Goal: Task Accomplishment & Management: Complete application form

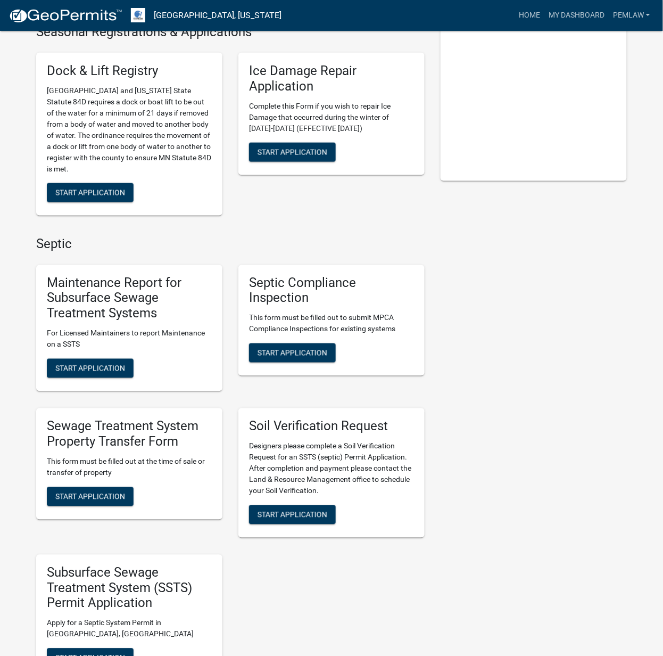
scroll to position [354, 0]
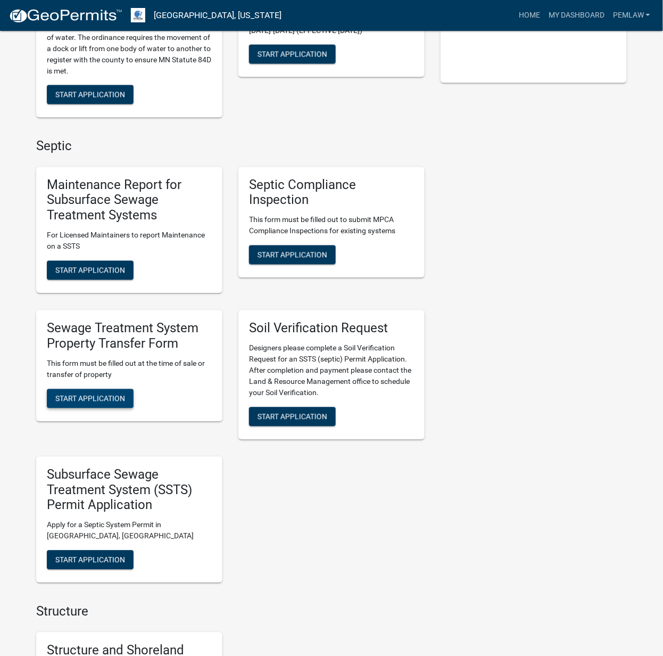
click at [86, 389] on button "Start Application" at bounding box center [90, 398] width 87 height 19
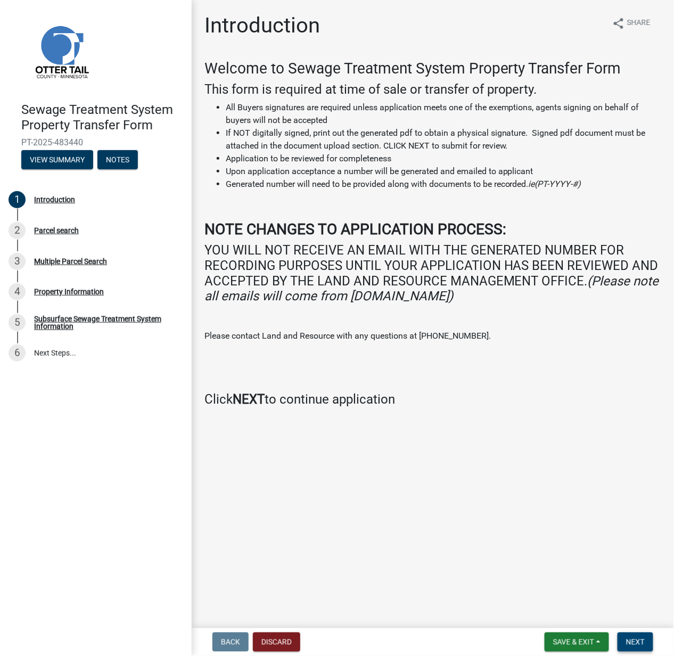
click at [631, 639] on span "Next" at bounding box center [635, 642] width 19 height 9
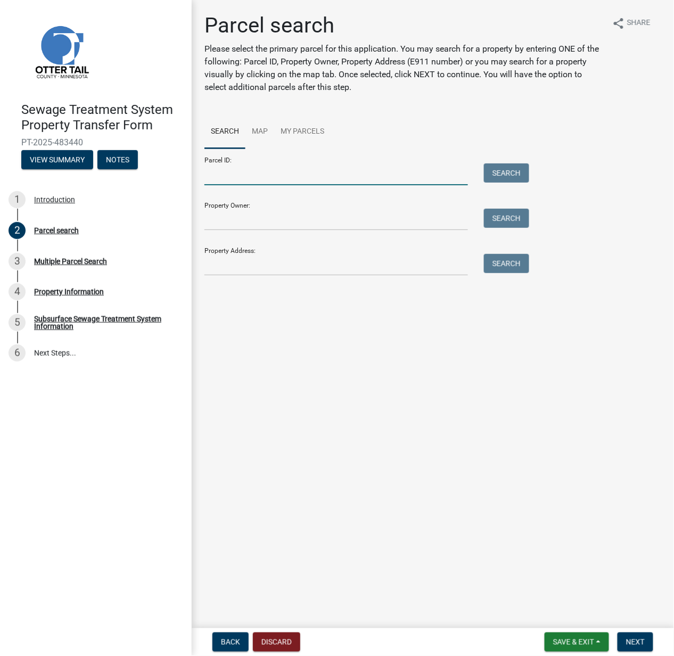
click at [239, 179] on input "Parcel ID:" at bounding box center [335, 174] width 263 height 22
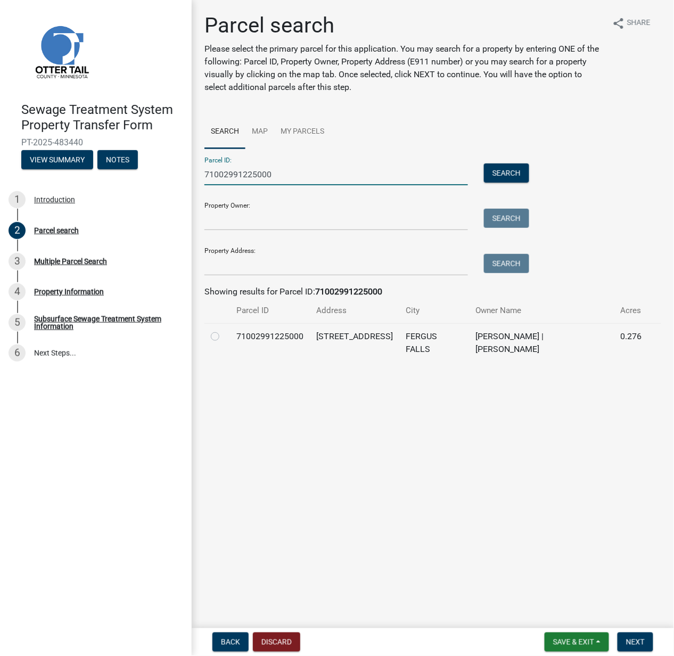
type input "71002991225000"
drag, startPoint x: 211, startPoint y: 337, endPoint x: 224, endPoint y: 338, distance: 12.8
click at [224, 330] on label at bounding box center [224, 330] width 0 height 0
click at [224, 337] on input "radio" at bounding box center [227, 333] width 7 height 7
radio input "true"
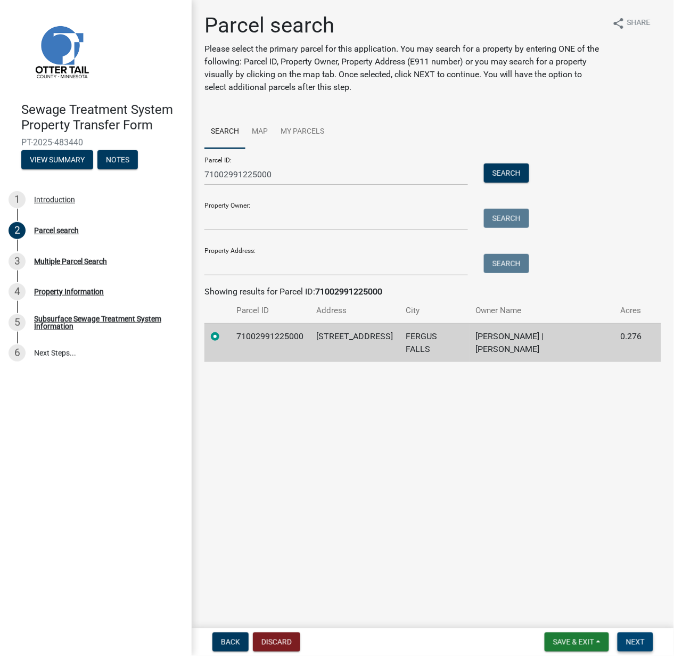
click at [639, 642] on span "Next" at bounding box center [635, 642] width 19 height 9
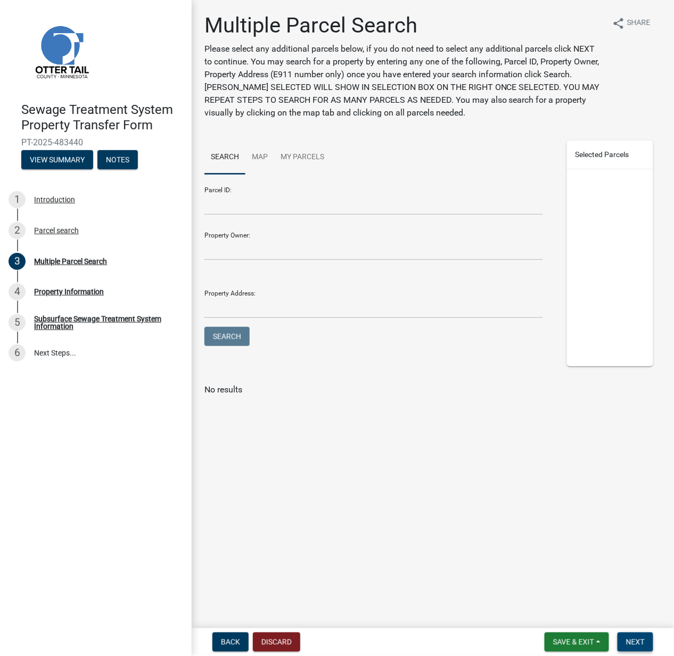
click at [643, 644] on span "Next" at bounding box center [635, 642] width 19 height 9
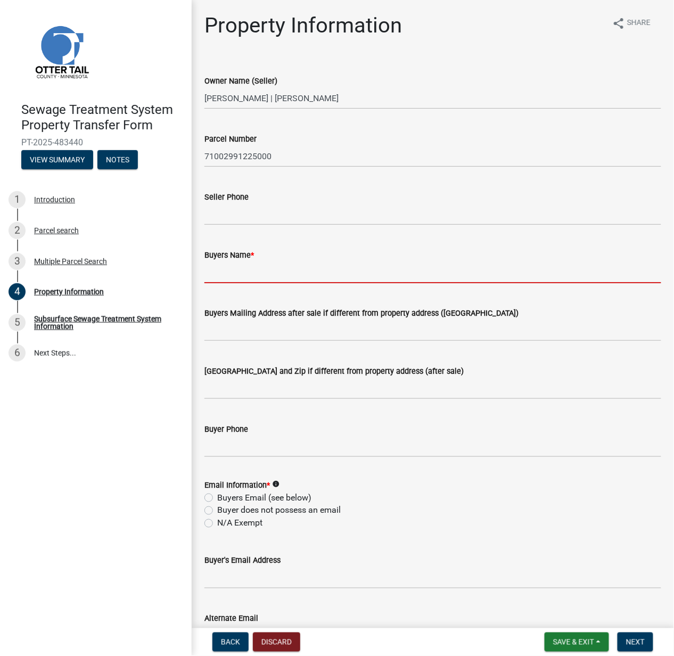
click at [241, 270] on input "Buyers Name *" at bounding box center [432, 272] width 457 height 22
type input "D"
type input "T"
type input "M"
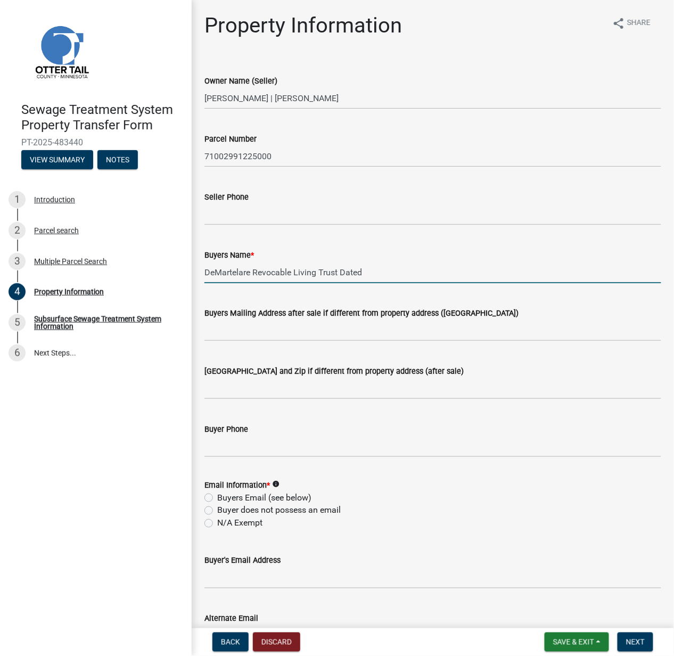
click at [257, 269] on input "DeMartelare Revocable Living Trust Dated" at bounding box center [432, 272] width 457 height 22
type input "DeMartelare Family Revocable Living Trust Dated [DATE]"
drag, startPoint x: 222, startPoint y: 518, endPoint x: 235, endPoint y: 525, distance: 14.1
click at [224, 518] on label "N/A Exempt" at bounding box center [239, 523] width 45 height 13
click at [224, 518] on input "N/A Exempt" at bounding box center [220, 520] width 7 height 7
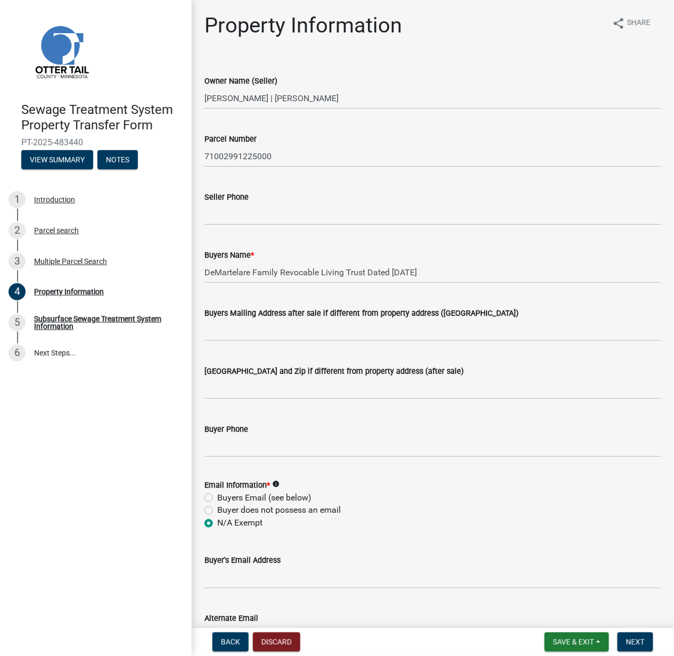
radio input "true"
click at [639, 646] on button "Next" at bounding box center [635, 641] width 36 height 19
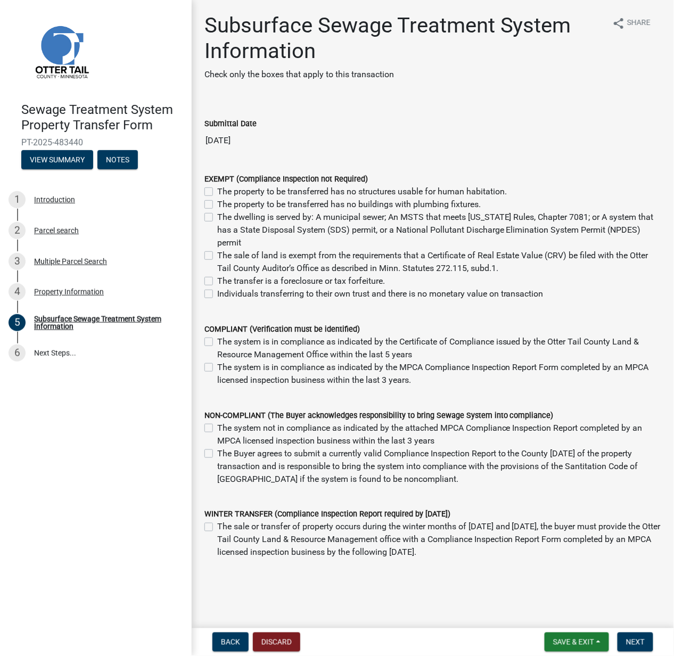
click at [217, 255] on label "The sale of land is exempt from the requirements that a Certificate of Real Est…" at bounding box center [439, 262] width 444 height 26
click at [217, 255] on input "The sale of land is exempt from the requirements that a Certificate of Real Est…" at bounding box center [220, 252] width 7 height 7
checkbox input "true"
checkbox input "false"
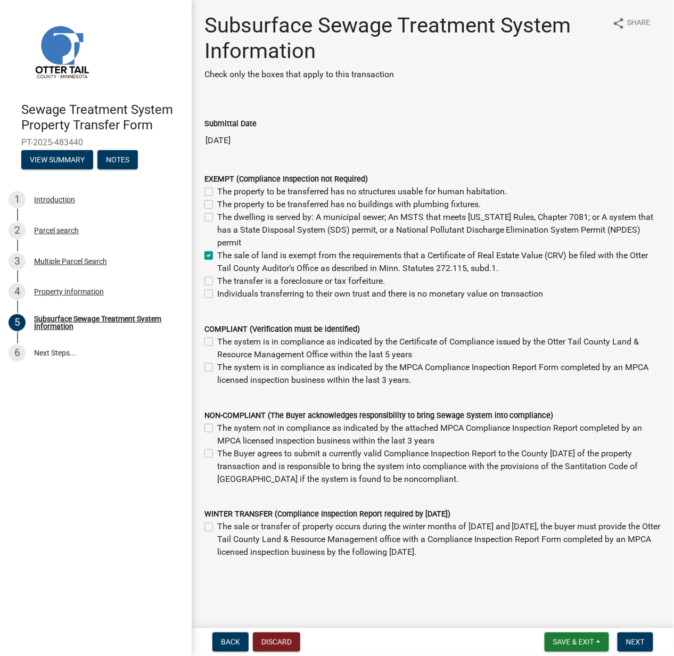
checkbox input "false"
checkbox input "true"
checkbox input "false"
click at [217, 295] on label "Individuals transferring to their own trust and there is no monetary value on t…" at bounding box center [380, 293] width 326 height 13
click at [217, 294] on input "Individuals transferring to their own trust and there is no monetary value on t…" at bounding box center [220, 290] width 7 height 7
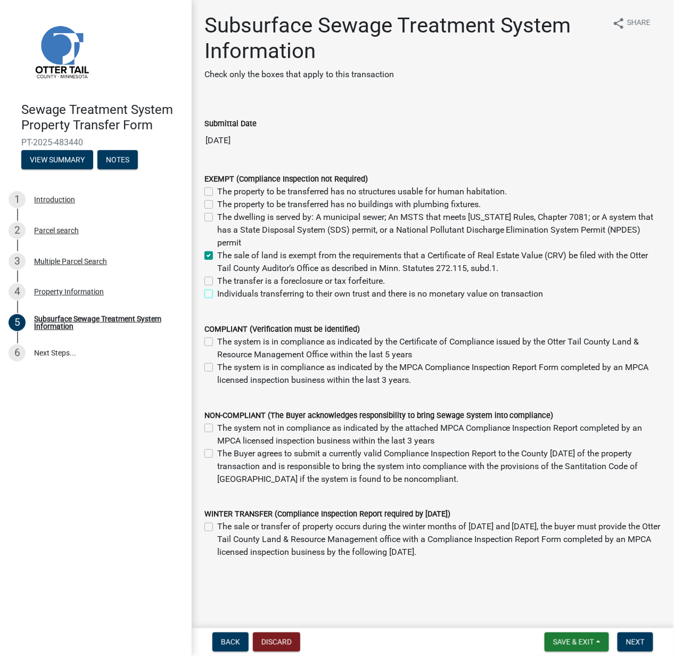
checkbox input "true"
checkbox input "false"
checkbox input "true"
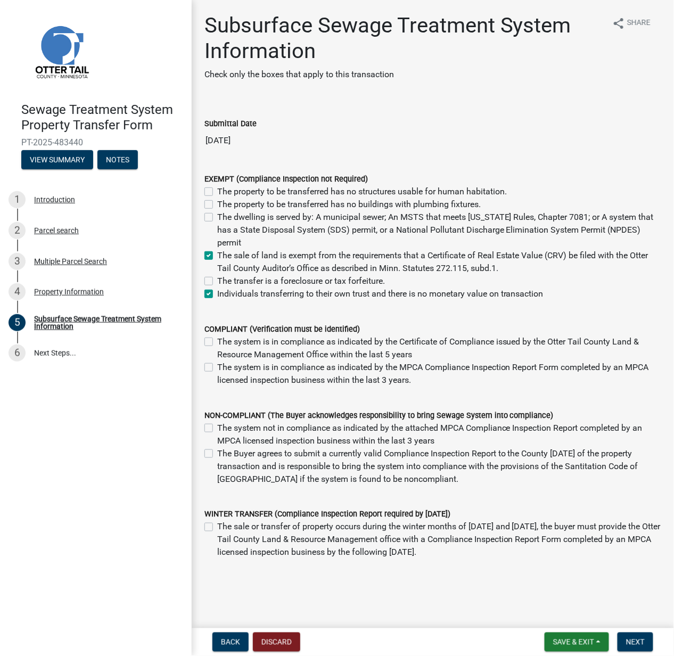
checkbox input "false"
checkbox input "true"
click at [213, 254] on div "The sale of land is exempt from the requirements that a Certificate of Real Est…" at bounding box center [432, 262] width 457 height 26
click at [217, 253] on label "The sale of land is exempt from the requirements that a Certificate of Real Est…" at bounding box center [439, 262] width 444 height 26
click at [217, 253] on input "The sale of land is exempt from the requirements that a Certificate of Real Est…" at bounding box center [220, 252] width 7 height 7
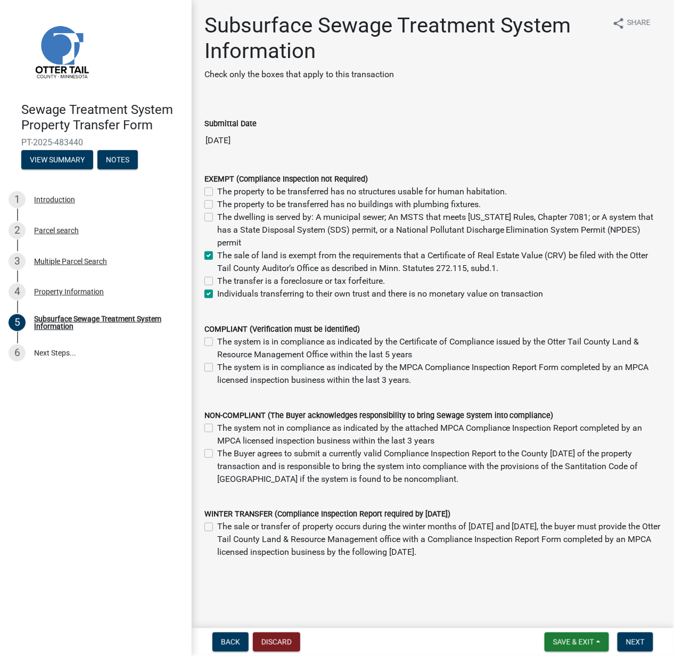
checkbox input "false"
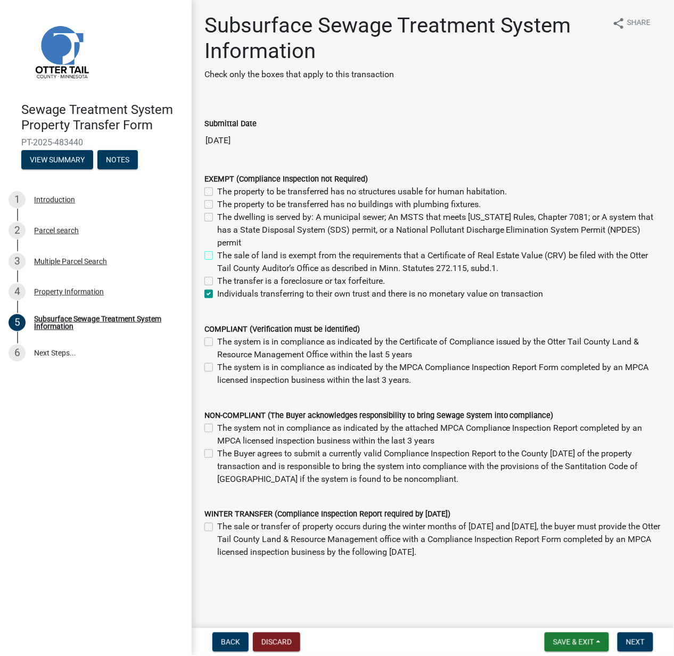
checkbox input "false"
checkbox input "true"
click at [643, 640] on span "Next" at bounding box center [635, 642] width 19 height 9
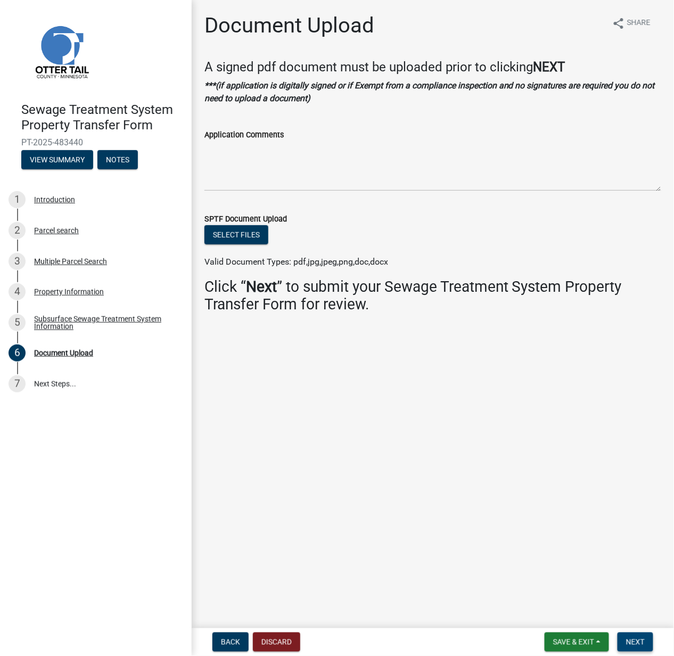
click at [644, 643] on span "Next" at bounding box center [635, 642] width 19 height 9
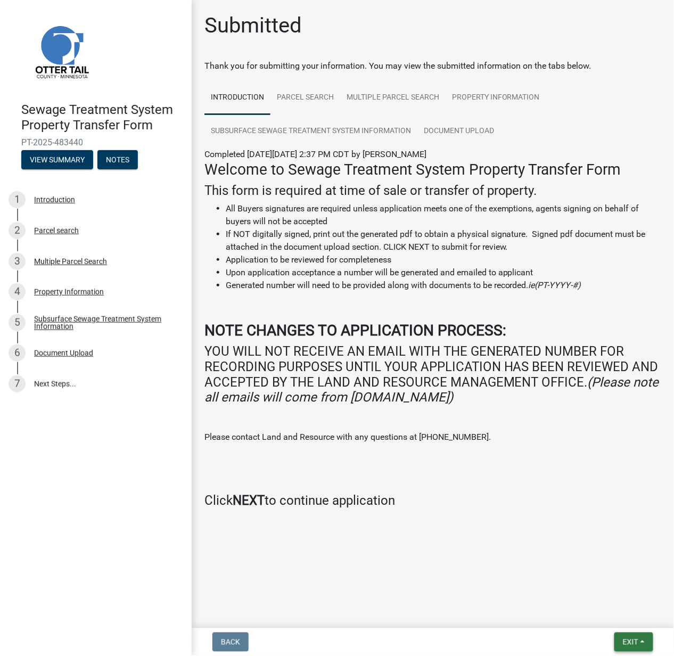
click at [616, 646] on button "Exit" at bounding box center [633, 641] width 39 height 19
click at [613, 617] on button "Save & Exit" at bounding box center [610, 615] width 85 height 26
